Goal: Information Seeking & Learning: Learn about a topic

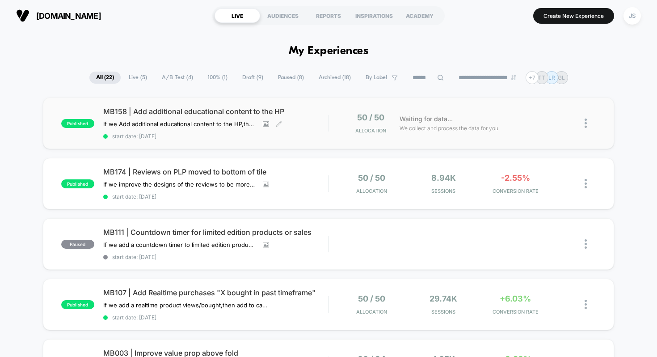
click at [81, 108] on div "published MB158 | Add additional educational content to the HP If we Add additi…" at bounding box center [194, 123] width 267 height 33
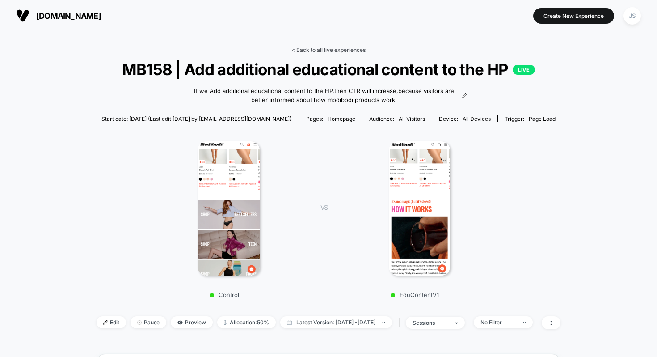
click at [329, 49] on link "< Back to all live experiences" at bounding box center [328, 49] width 74 height 7
